Goal: Task Accomplishment & Management: Manage account settings

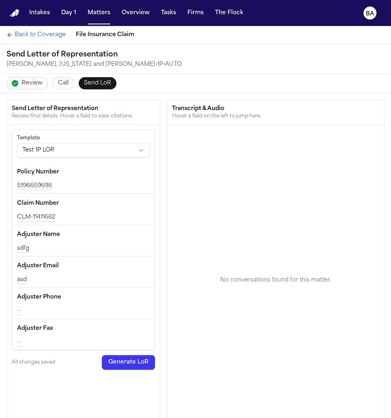
click at [35, 84] on span "Review" at bounding box center [32, 83] width 21 height 8
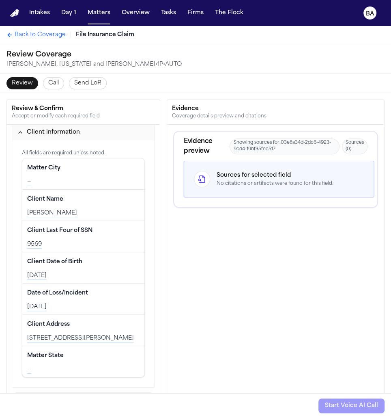
click at [119, 165] on button "Edit" at bounding box center [129, 168] width 20 height 13
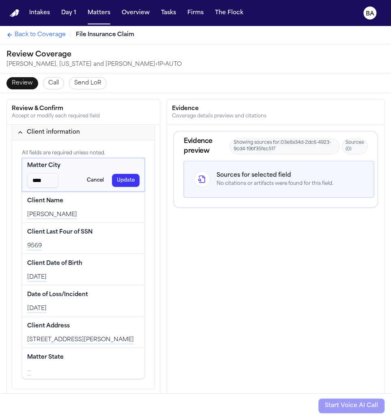
scroll to position [0, 0]
type input "****"
click at [112, 179] on button "Update" at bounding box center [126, 180] width 28 height 13
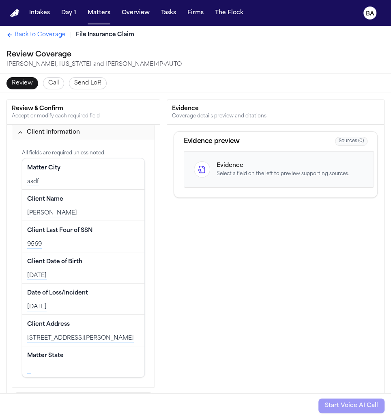
click at [90, 83] on span "Send LoR" at bounding box center [87, 83] width 27 height 8
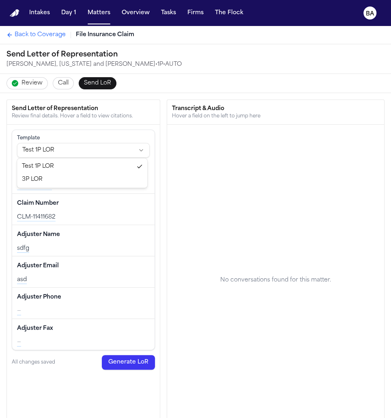
click at [116, 147] on html "Intakes Day 1 Matters Overview Tasks Firms The Flock BA Back to Coverage File I…" at bounding box center [195, 209] width 391 height 418
click at [126, 361] on button "Generate LoR" at bounding box center [128, 362] width 53 height 15
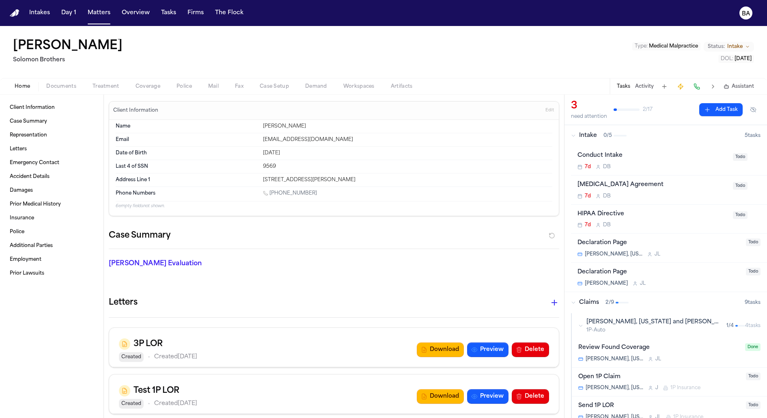
click at [149, 91] on div "Home Documents Treatment Coverage Police Mail Fax Case Setup Demand Workspaces …" at bounding box center [383, 86] width 767 height 16
click at [150, 87] on span "Coverage" at bounding box center [148, 86] width 25 height 6
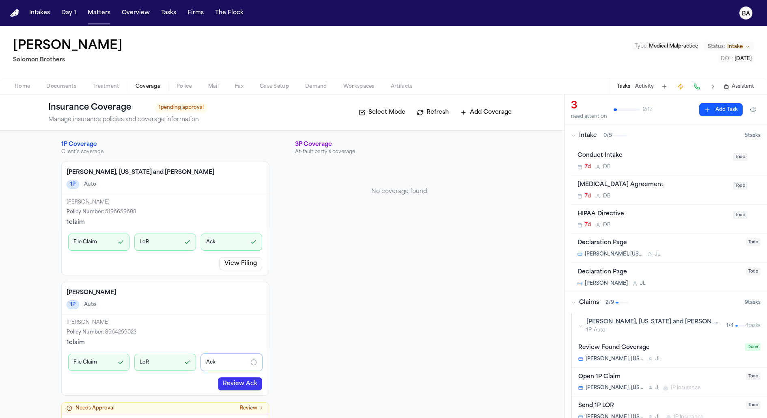
click at [232, 379] on link "Review Ack" at bounding box center [240, 383] width 44 height 13
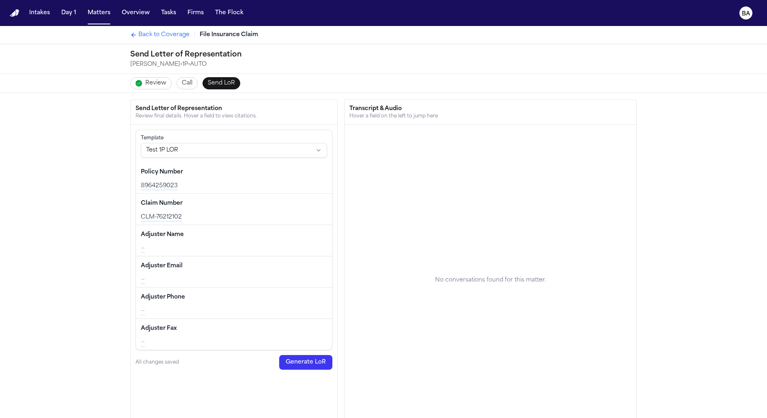
click at [318, 231] on button "Edit" at bounding box center [317, 234] width 20 height 13
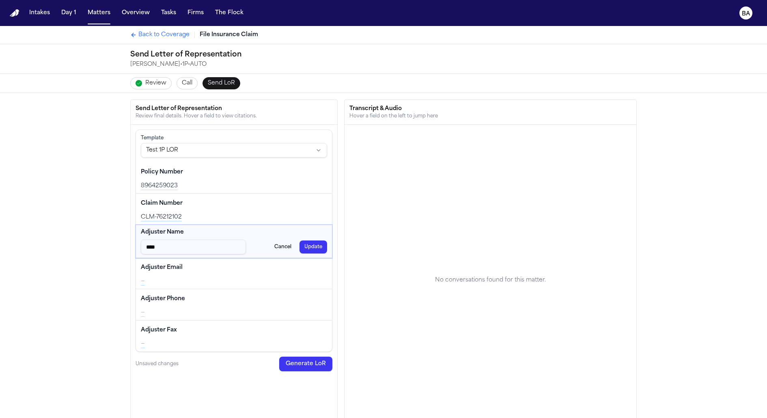
type input "****"
click at [320, 245] on button "Update" at bounding box center [314, 246] width 28 height 13
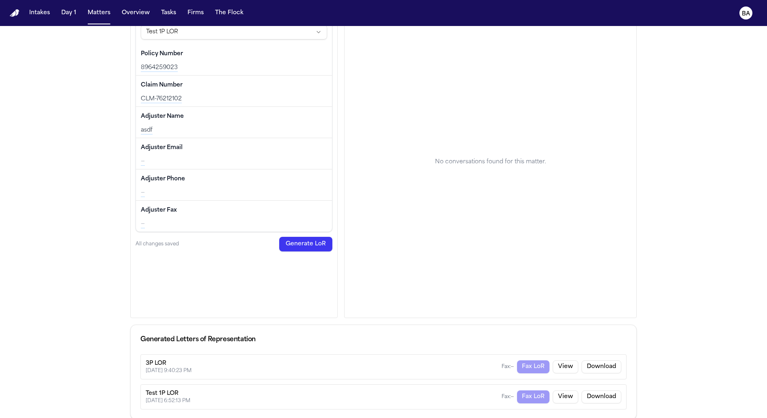
scroll to position [105, 0]
